Goal: Information Seeking & Learning: Learn about a topic

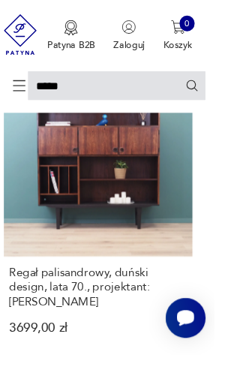
scroll to position [547, 26]
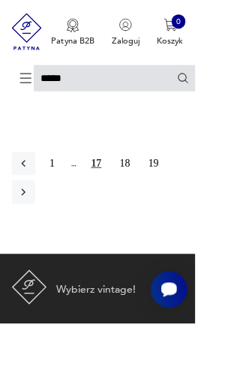
scroll to position [5305, 0]
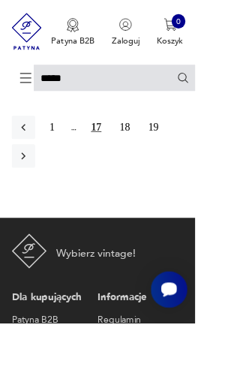
scroll to position [5199, 4]
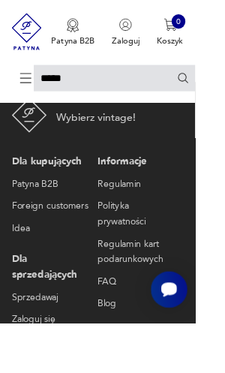
scroll to position [5462, 0]
